Goal: Task Accomplishment & Management: Use online tool/utility

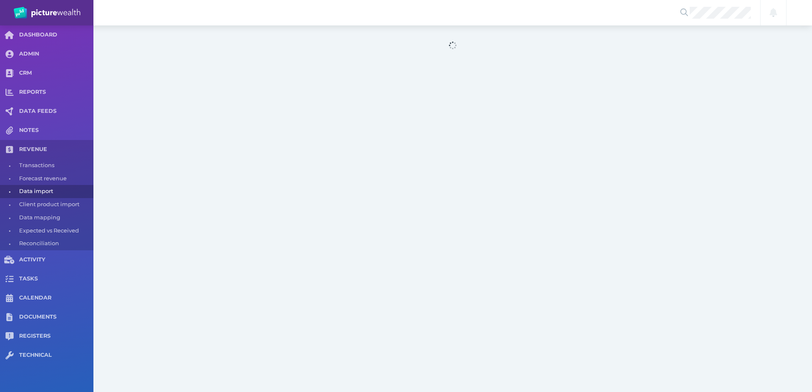
select select "25"
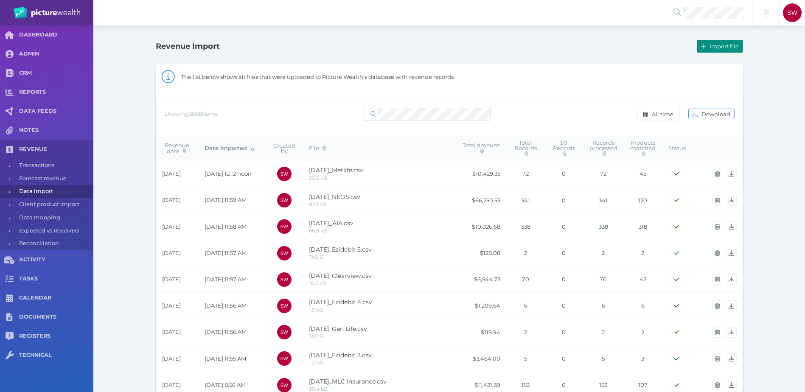
click at [723, 49] on span "Import file" at bounding box center [725, 46] width 35 height 7
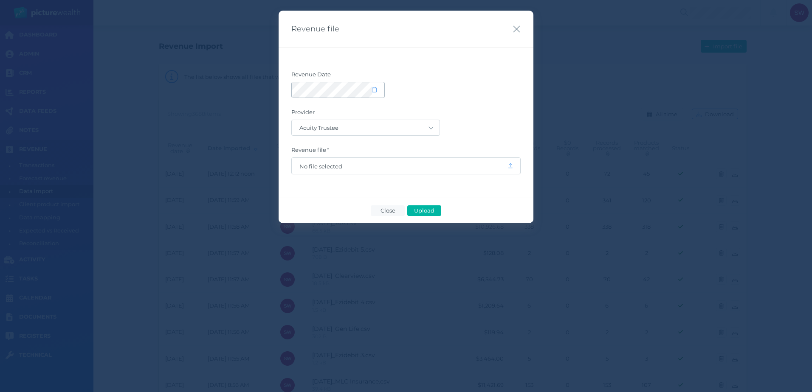
click at [375, 91] on icon at bounding box center [374, 90] width 5 height 6
select select "8"
select select "2025"
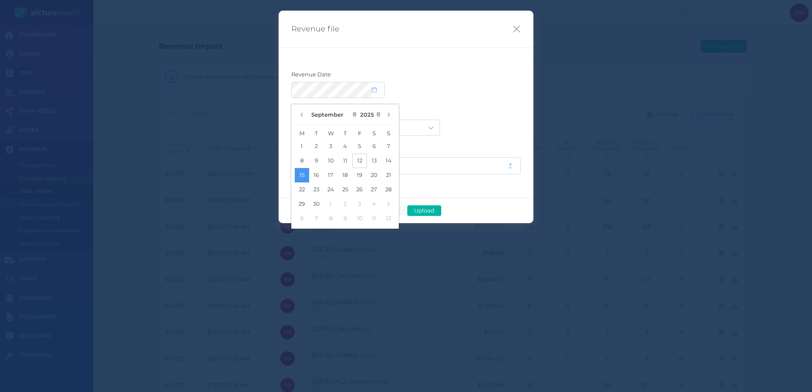
click at [358, 161] on button "12" at bounding box center [359, 161] width 14 height 14
click at [477, 99] on form "Revenue Date Provider Acuity Trustee AIA Australia AMG Super AMP ASGARD Asteron…" at bounding box center [405, 123] width 229 height 104
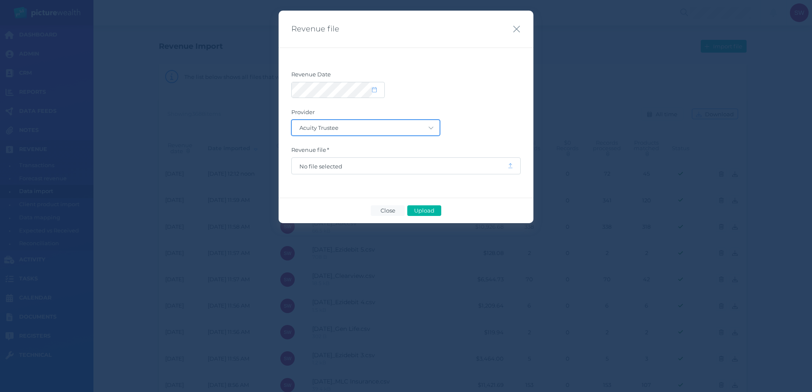
click at [410, 127] on select "Acuity Trustee AIA Australia AMG Super AMP ASGARD Asteron Life Australian Retir…" at bounding box center [366, 127] width 148 height 15
select select "128"
click at [292, 120] on select "Acuity Trustee AIA Australia AMG Super AMP ASGARD Asteron Life Australian Retir…" at bounding box center [366, 127] width 148 height 15
click at [388, 155] on label "Revenue file" at bounding box center [405, 151] width 229 height 11
click at [391, 165] on span "No file selected" at bounding box center [399, 166] width 200 height 7
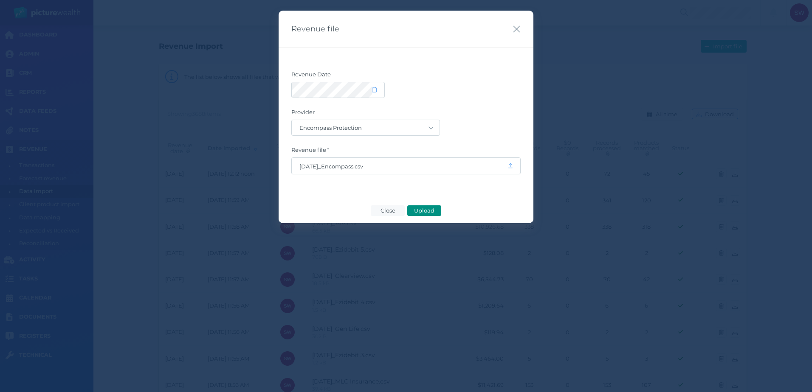
click at [414, 211] on span "Upload" at bounding box center [424, 210] width 28 height 7
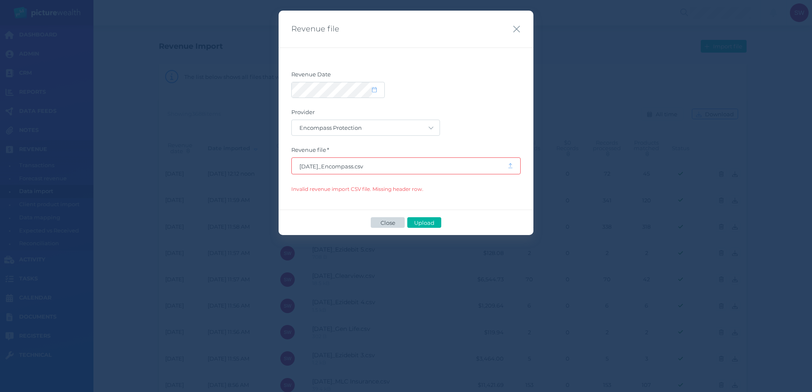
click at [392, 225] on span "Close" at bounding box center [388, 222] width 22 height 7
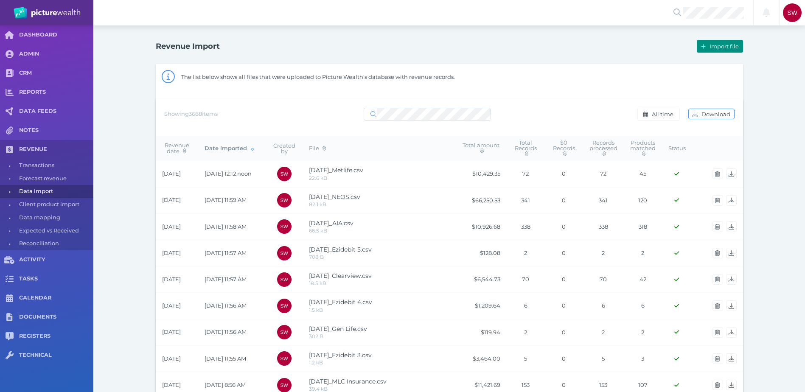
click at [717, 46] on span "Import file" at bounding box center [725, 46] width 35 height 7
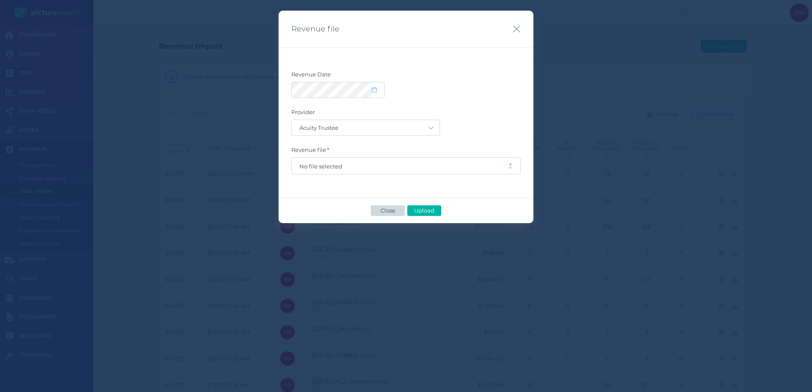
click at [380, 214] on span "Close" at bounding box center [388, 210] width 22 height 7
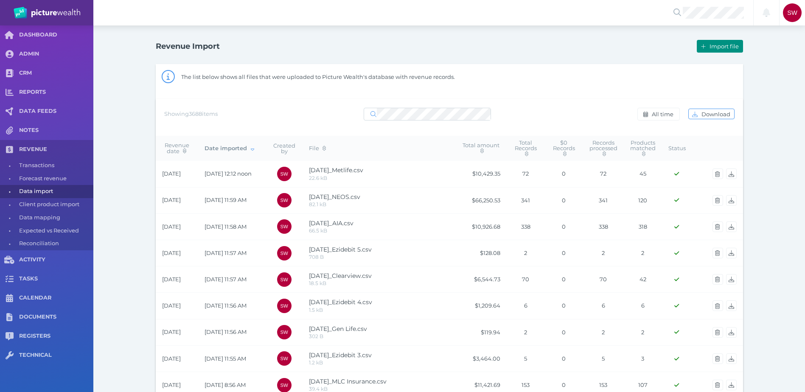
click at [700, 51] on button "Import file" at bounding box center [720, 46] width 46 height 13
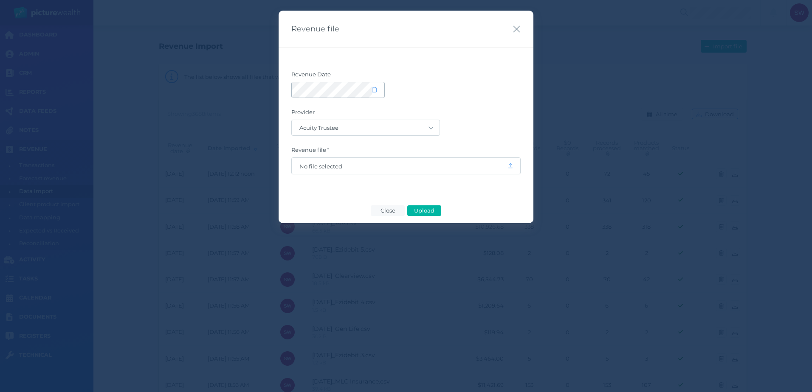
click at [381, 91] on span at bounding box center [378, 90] width 12 height 7
select select "8"
select select "2025"
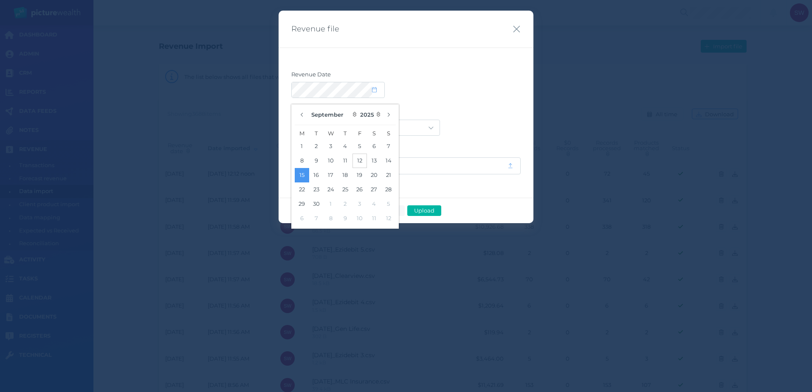
click at [366, 163] on button "12" at bounding box center [359, 161] width 14 height 14
click at [467, 116] on label "Provider" at bounding box center [405, 114] width 229 height 11
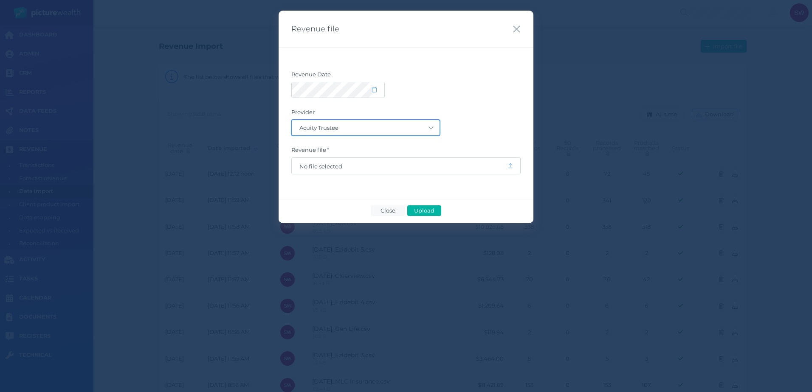
click at [418, 134] on select "Acuity Trustee AIA Australia AMG Super AMP ASGARD Asteron Life Australian Retir…" at bounding box center [366, 127] width 148 height 15
select select "128"
click at [292, 120] on select "Acuity Trustee AIA Australia AMG Super AMP ASGARD Asteron Life Australian Retir…" at bounding box center [366, 127] width 148 height 15
click at [392, 166] on span "No file selected" at bounding box center [399, 166] width 200 height 7
click at [434, 209] on span "Upload" at bounding box center [424, 210] width 28 height 7
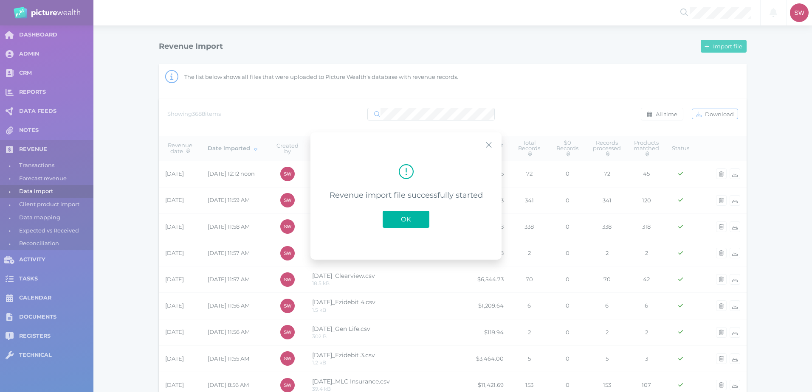
click at [419, 221] on button "OK" at bounding box center [406, 219] width 47 height 17
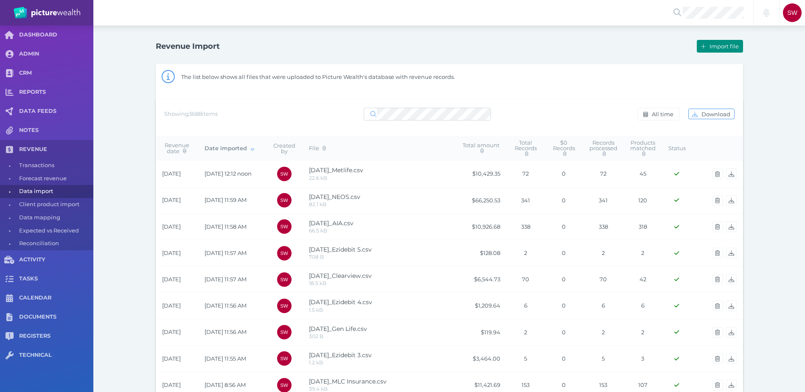
click at [707, 49] on span "button" at bounding box center [703, 46] width 10 height 7
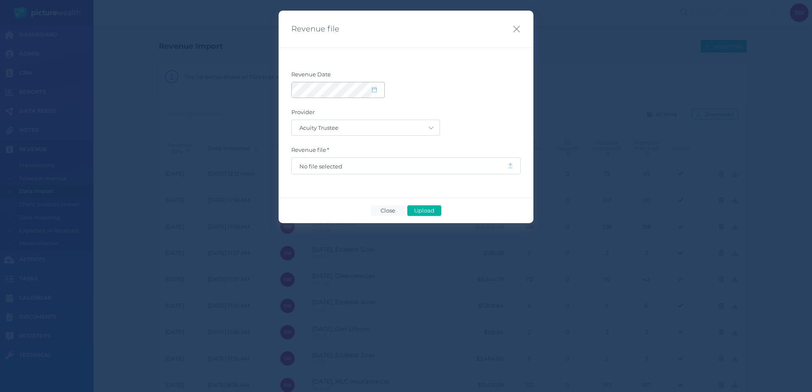
click at [374, 86] on div at bounding box center [338, 89] width 93 height 15
click at [377, 87] on div at bounding box center [338, 89] width 93 height 15
click at [377, 88] on span at bounding box center [378, 90] width 12 height 7
select select "8"
select select "2025"
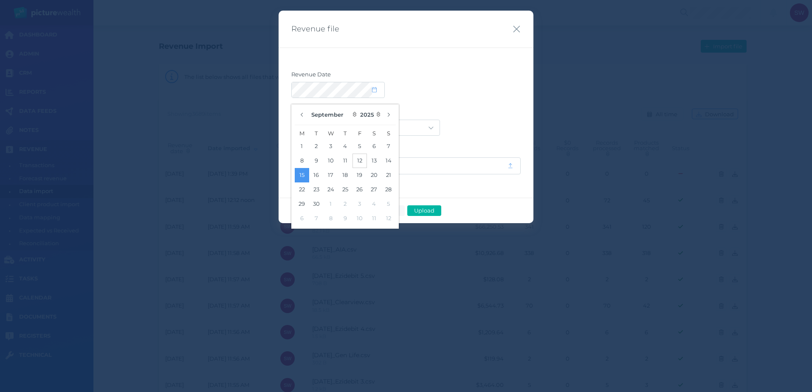
click at [363, 163] on button "12" at bounding box center [359, 161] width 14 height 14
click at [479, 103] on form "Revenue Date Provider Acuity Trustee AIA Australia AMG Super AMP ASGARD Asteron…" at bounding box center [405, 123] width 229 height 104
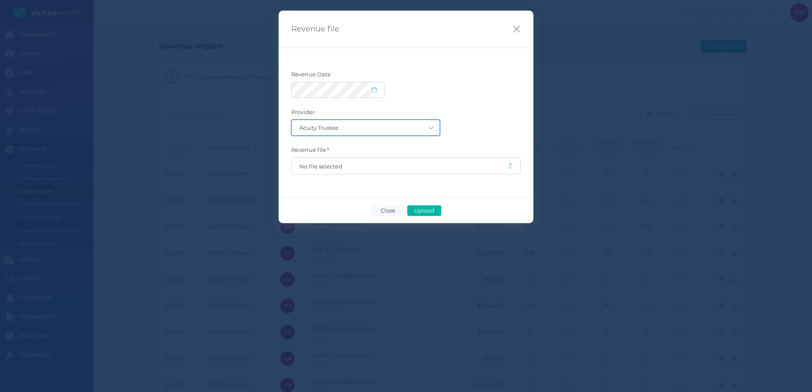
click at [436, 121] on select "Acuity Trustee AIA Australia AMG Super AMP ASGARD Asteron Life Australian Retir…" at bounding box center [366, 127] width 148 height 15
select select "68"
click at [292, 120] on select "Acuity Trustee AIA Australia AMG Super AMP ASGARD Asteron Life Australian Retir…" at bounding box center [366, 127] width 148 height 15
click at [409, 169] on span "No file selected" at bounding box center [399, 166] width 200 height 7
click at [425, 210] on span "Upload" at bounding box center [424, 210] width 28 height 7
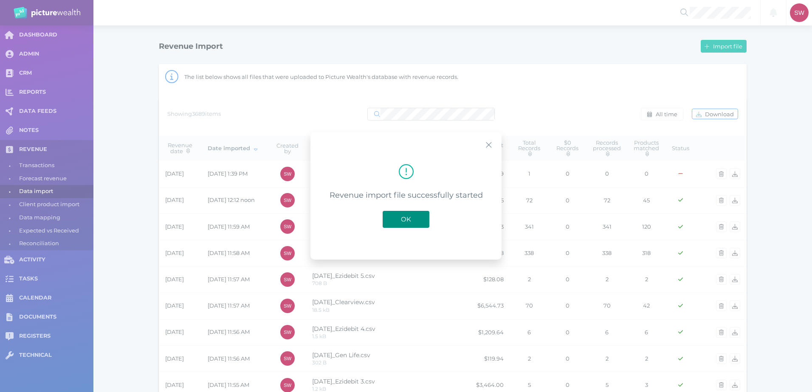
click at [411, 221] on span "OK" at bounding box center [406, 219] width 19 height 8
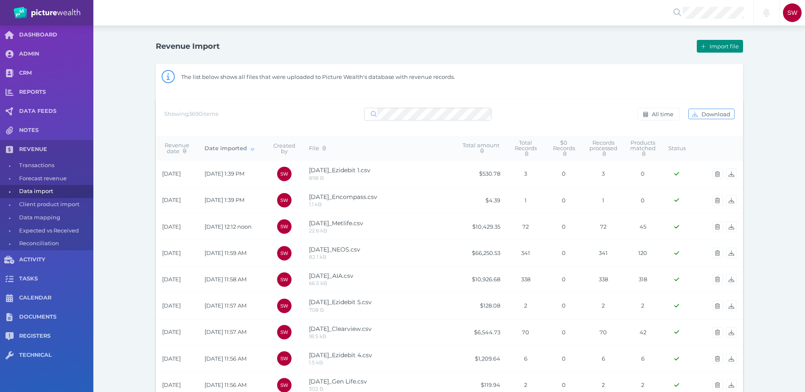
click at [711, 44] on span "Import file" at bounding box center [725, 46] width 35 height 7
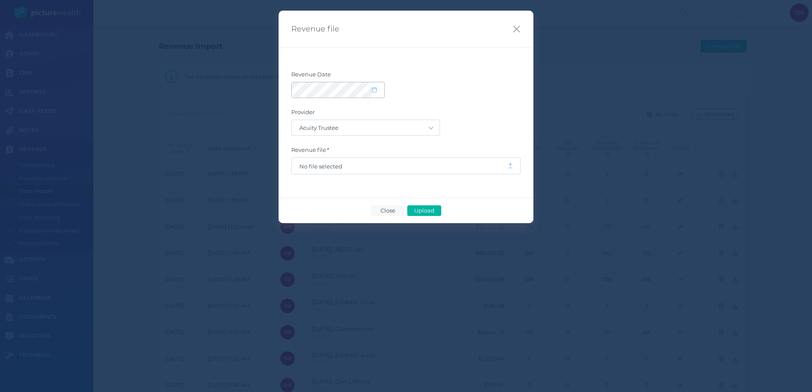
click at [378, 90] on span at bounding box center [378, 90] width 12 height 7
select select "8"
select select "2025"
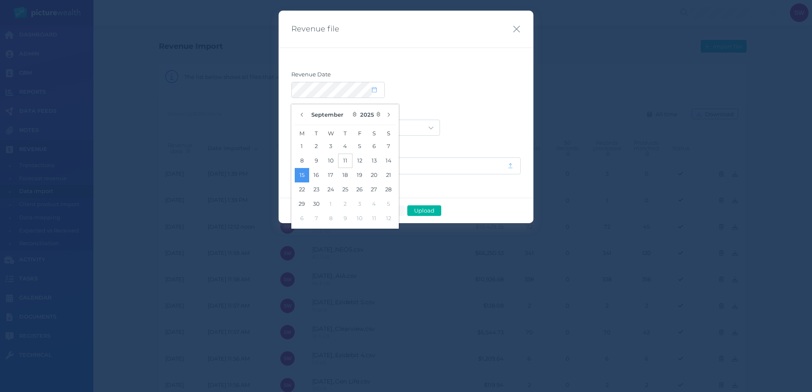
click at [347, 159] on button "11" at bounding box center [345, 161] width 14 height 14
click at [422, 133] on select "Acuity Trustee AIA Australia AMG Super AMP ASGARD Asteron Life Australian Retir…" at bounding box center [366, 127] width 148 height 15
select select "68"
click at [292, 120] on select "Acuity Trustee AIA Australia AMG Super AMP ASGARD Asteron Life Australian Retir…" at bounding box center [366, 127] width 148 height 15
click at [474, 126] on div "Acuity Trustee AIA Australia AMG Super AMP ASGARD Asteron Life Australian Retir…" at bounding box center [405, 128] width 229 height 16
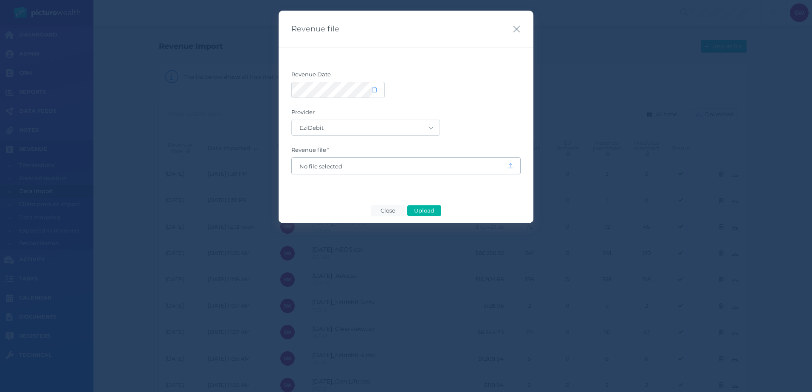
click at [390, 171] on span "No file selected" at bounding box center [400, 166] width 216 height 16
click at [379, 167] on span "No file selected" at bounding box center [399, 166] width 200 height 7
click at [416, 210] on span "Upload" at bounding box center [424, 210] width 28 height 7
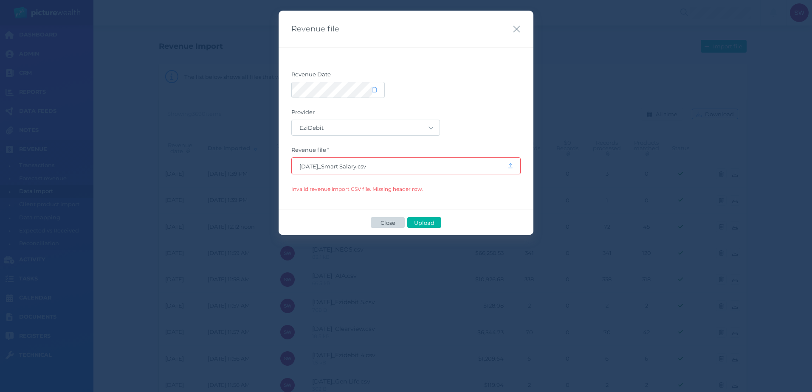
click at [397, 223] on span "Close" at bounding box center [388, 222] width 22 height 7
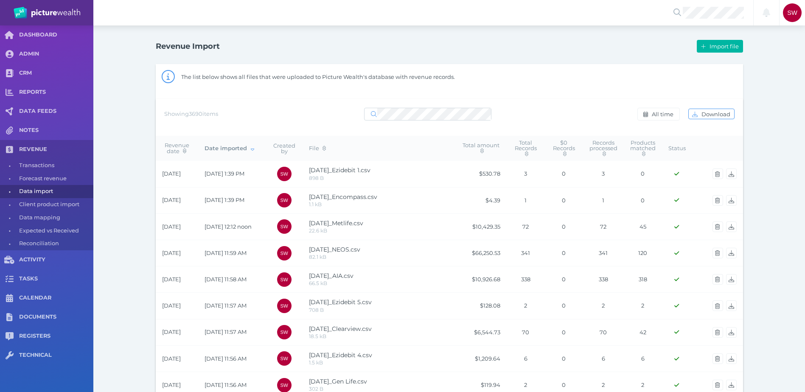
drag, startPoint x: 409, startPoint y: 26, endPoint x: 414, endPoint y: 26, distance: 5.5
click at [720, 45] on span "Import file" at bounding box center [725, 46] width 35 height 7
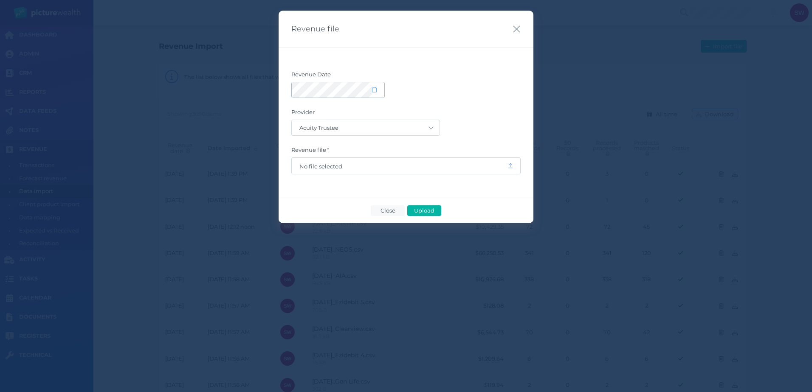
click at [374, 89] on icon at bounding box center [374, 90] width 5 height 6
select select "8"
select select "2025"
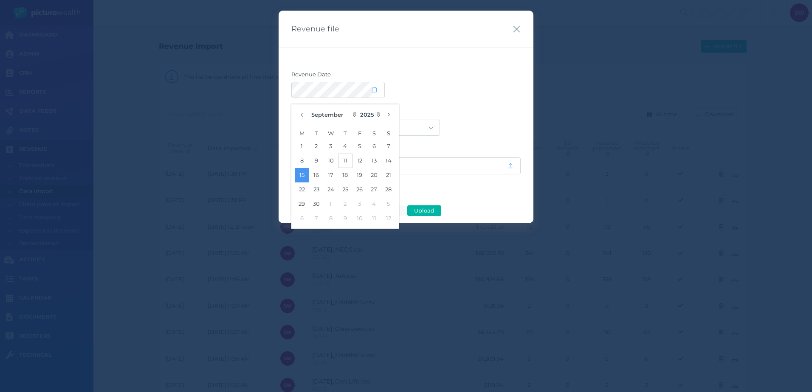
click at [340, 159] on button "11" at bounding box center [345, 161] width 14 height 14
click at [503, 84] on div "Revenue Date" at bounding box center [405, 84] width 229 height 27
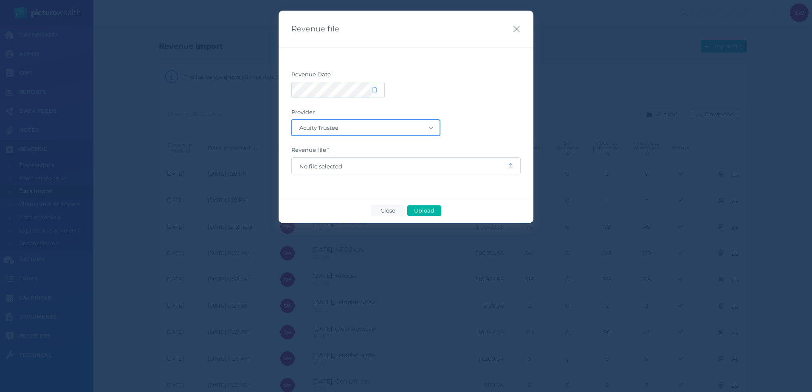
drag, startPoint x: 503, startPoint y: 84, endPoint x: 423, endPoint y: 131, distance: 92.9
click at [423, 131] on select "Acuity Trustee AIA Australia AMG Super AMP ASGARD Asteron Life Australian Retir…" at bounding box center [366, 127] width 148 height 15
select select "127"
click at [292, 120] on select "Acuity Trustee AIA Australia AMG Super AMP ASGARD Asteron Life Australian Retir…" at bounding box center [366, 127] width 148 height 15
click at [373, 170] on span "No file selected" at bounding box center [400, 166] width 216 height 16
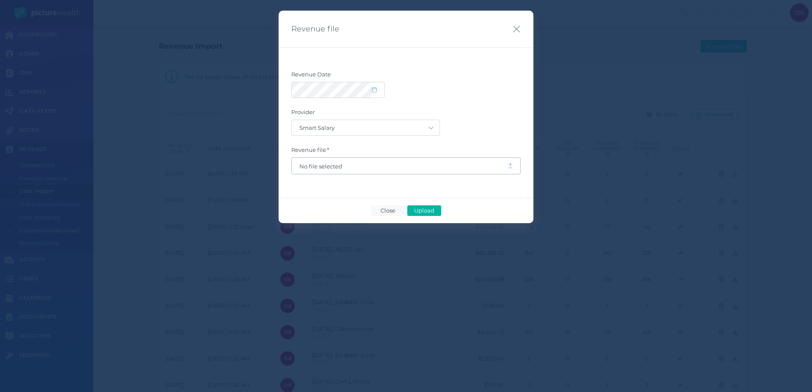
click at [357, 165] on span "No file selected" at bounding box center [399, 166] width 200 height 7
click at [428, 207] on span "Upload" at bounding box center [424, 210] width 28 height 7
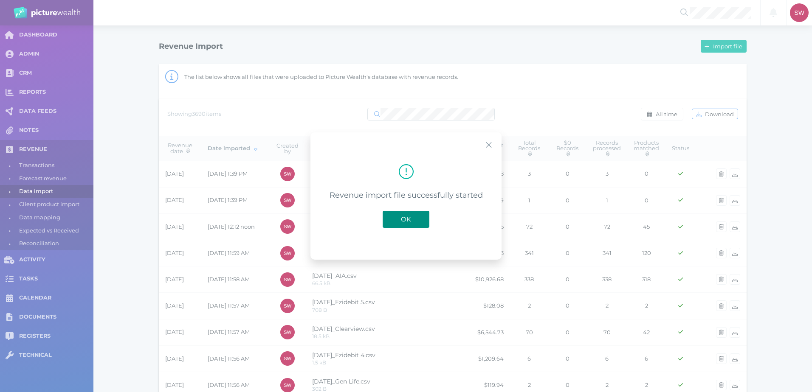
click at [413, 213] on button "OK" at bounding box center [406, 219] width 47 height 17
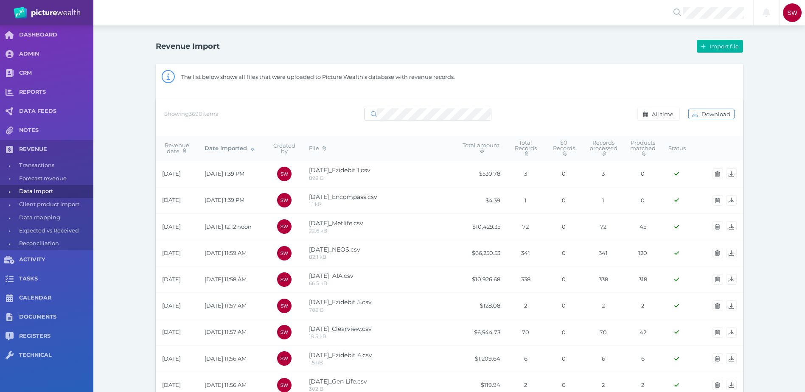
drag, startPoint x: 382, startPoint y: 200, endPoint x: 288, endPoint y: 105, distance: 133.0
click at [295, 104] on div "Showing 3690 items All time Download" at bounding box center [450, 117] width 588 height 37
